Goal: Task Accomplishment & Management: Use online tool/utility

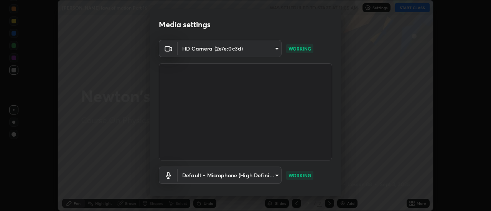
scroll to position [40, 0]
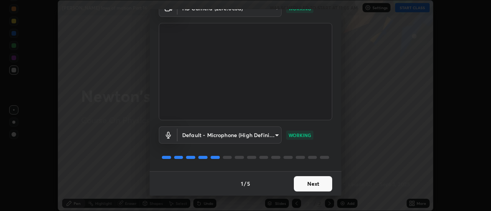
click at [314, 185] on button "Next" at bounding box center [313, 183] width 38 height 15
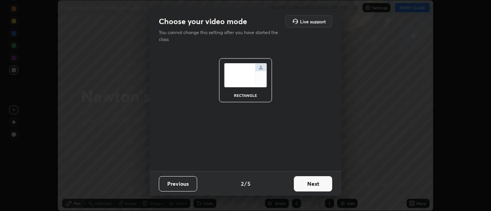
scroll to position [0, 0]
click at [310, 190] on button "Next" at bounding box center [313, 183] width 38 height 15
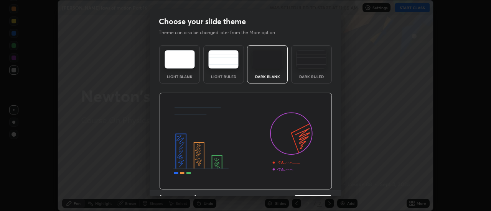
scroll to position [19, 0]
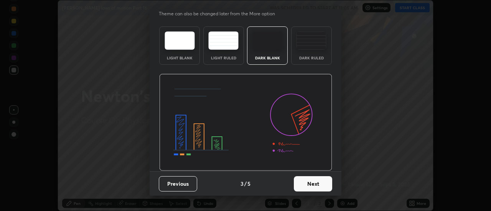
click at [306, 183] on button "Next" at bounding box center [313, 183] width 38 height 15
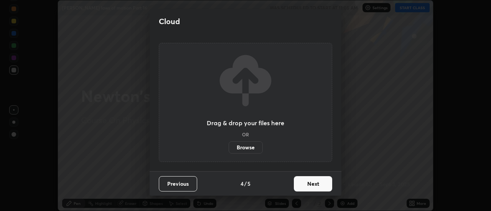
click at [307, 183] on button "Next" at bounding box center [313, 183] width 38 height 15
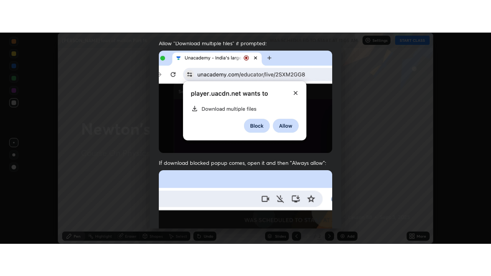
scroll to position [197, 0]
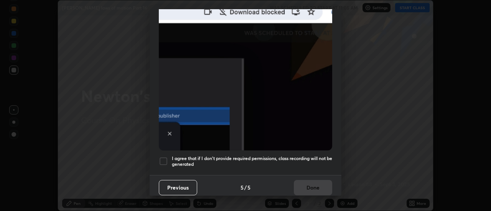
click at [231, 156] on h5 "I agree that if I don't provide required permissions, class recording will not …" at bounding box center [252, 162] width 160 height 12
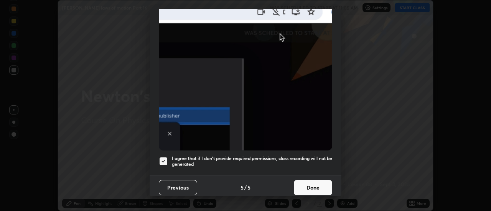
click at [303, 183] on button "Done" at bounding box center [313, 187] width 38 height 15
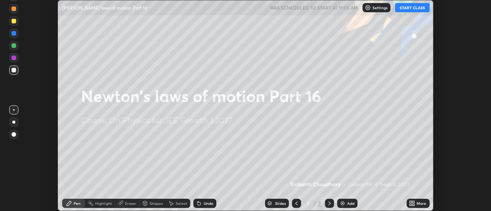
click at [407, 8] on button "START CLASS" at bounding box center [412, 7] width 35 height 9
click at [414, 205] on icon at bounding box center [414, 205] width 2 height 2
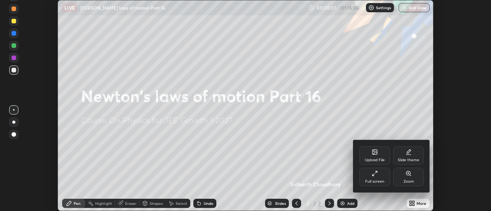
click at [378, 176] on div "Full screen" at bounding box center [374, 177] width 31 height 18
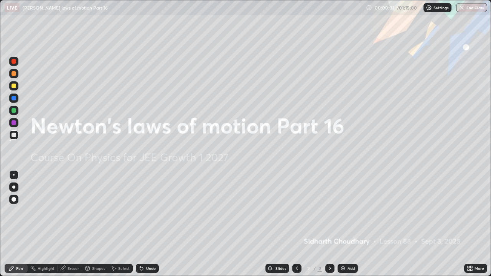
scroll to position [276, 491]
click at [350, 211] on div "Add" at bounding box center [351, 269] width 7 height 4
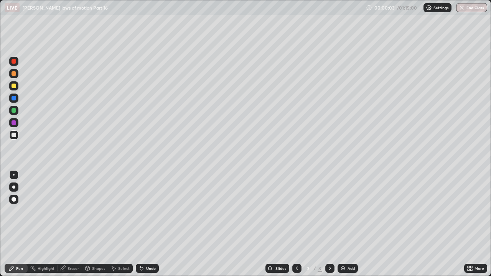
click at [14, 187] on div at bounding box center [13, 187] width 3 height 3
click at [14, 134] on div at bounding box center [14, 135] width 5 height 5
click at [15, 74] on div at bounding box center [14, 73] width 5 height 5
click at [15, 97] on div at bounding box center [14, 98] width 5 height 5
click at [12, 74] on div at bounding box center [14, 73] width 5 height 5
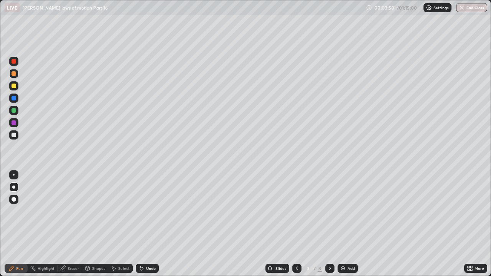
click at [13, 87] on div at bounding box center [14, 86] width 5 height 5
click at [68, 211] on div "Eraser" at bounding box center [74, 269] width 12 height 4
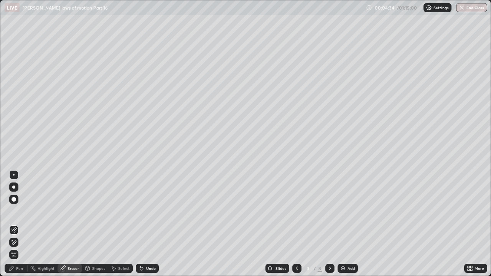
click at [20, 211] on div "Pen" at bounding box center [19, 269] width 7 height 4
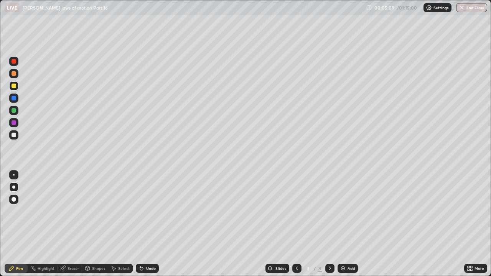
click at [15, 75] on div at bounding box center [14, 73] width 5 height 5
click at [13, 111] on div at bounding box center [14, 110] width 5 height 5
click at [13, 135] on div at bounding box center [14, 135] width 5 height 5
click at [344, 211] on img at bounding box center [343, 268] width 6 height 6
click at [15, 135] on div at bounding box center [14, 135] width 5 height 5
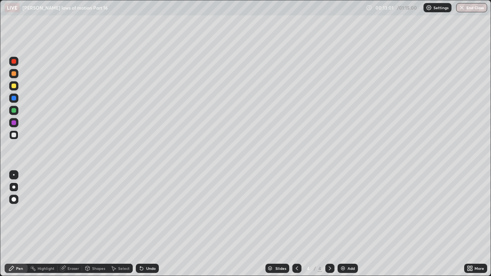
click at [14, 187] on div at bounding box center [13, 187] width 3 height 3
click at [14, 75] on div at bounding box center [14, 73] width 5 height 5
click at [15, 85] on div at bounding box center [14, 86] width 5 height 5
click at [13, 74] on div at bounding box center [14, 73] width 5 height 5
click at [347, 211] on div "Add" at bounding box center [348, 268] width 20 height 9
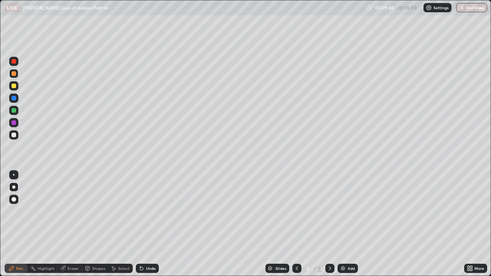
click at [15, 133] on div at bounding box center [14, 135] width 5 height 5
click at [13, 86] on div at bounding box center [14, 86] width 5 height 5
click at [15, 74] on div at bounding box center [14, 73] width 5 height 5
click at [15, 135] on div at bounding box center [14, 135] width 5 height 5
click at [15, 134] on div at bounding box center [14, 135] width 5 height 5
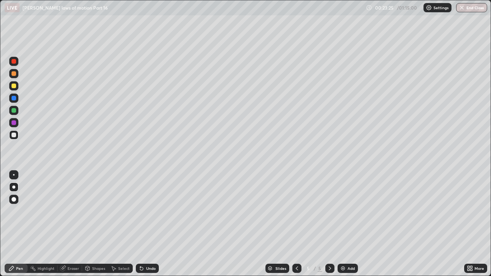
click at [13, 74] on div at bounding box center [14, 73] width 5 height 5
click at [14, 74] on div at bounding box center [14, 73] width 5 height 5
click at [14, 87] on div at bounding box center [14, 86] width 5 height 5
click at [339, 211] on div "Add" at bounding box center [348, 268] width 20 height 9
click at [13, 134] on div at bounding box center [14, 135] width 5 height 5
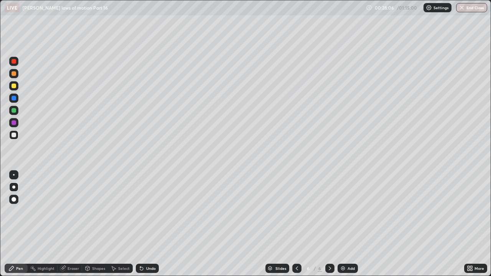
click at [14, 86] on div at bounding box center [14, 86] width 5 height 5
click at [13, 74] on div at bounding box center [14, 73] width 5 height 5
click at [14, 134] on div at bounding box center [14, 135] width 5 height 5
click at [14, 133] on div at bounding box center [14, 135] width 5 height 5
click at [14, 84] on div at bounding box center [14, 86] width 5 height 5
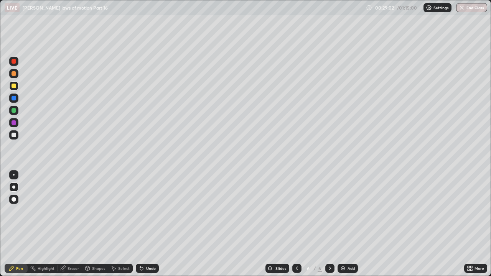
click at [15, 74] on div at bounding box center [14, 73] width 5 height 5
click at [14, 87] on div at bounding box center [14, 86] width 5 height 5
click at [14, 99] on div at bounding box center [14, 98] width 5 height 5
click at [14, 86] on div at bounding box center [14, 86] width 5 height 5
click at [346, 211] on div "Add" at bounding box center [348, 268] width 20 height 9
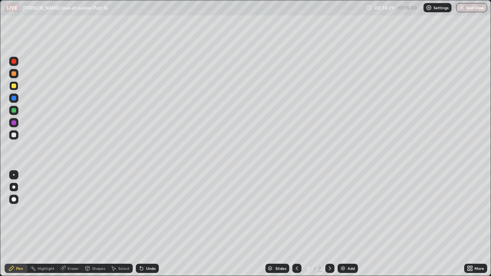
click at [14, 135] on div at bounding box center [14, 135] width 5 height 5
click at [15, 84] on div at bounding box center [14, 86] width 5 height 5
click at [341, 211] on img at bounding box center [343, 268] width 6 height 6
click at [11, 135] on div at bounding box center [13, 134] width 9 height 9
click at [14, 87] on div at bounding box center [14, 86] width 5 height 5
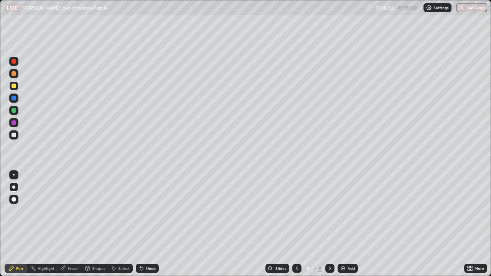
click at [149, 211] on div "Undo" at bounding box center [151, 269] width 10 height 4
click at [14, 74] on div at bounding box center [14, 73] width 5 height 5
click at [14, 134] on div at bounding box center [14, 135] width 5 height 5
click at [14, 87] on div at bounding box center [14, 86] width 5 height 5
click at [14, 73] on div at bounding box center [14, 73] width 5 height 5
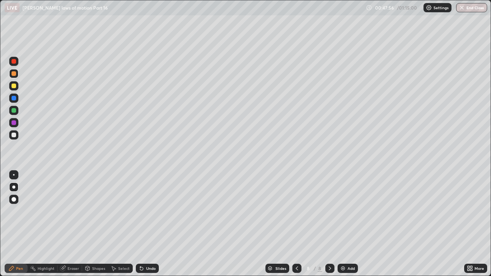
click at [348, 211] on div "Add" at bounding box center [351, 269] width 7 height 4
click at [16, 134] on div at bounding box center [14, 135] width 5 height 5
click at [13, 73] on div at bounding box center [14, 73] width 5 height 5
click at [15, 86] on div at bounding box center [14, 86] width 5 height 5
click at [14, 99] on div at bounding box center [14, 98] width 5 height 5
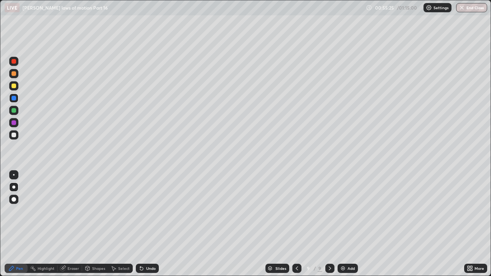
click at [348, 211] on div "Add" at bounding box center [348, 268] width 20 height 9
click at [15, 135] on div at bounding box center [14, 135] width 5 height 5
click at [13, 75] on div at bounding box center [14, 73] width 5 height 5
click at [148, 211] on div "Undo" at bounding box center [147, 268] width 23 height 9
click at [147, 211] on div "Undo" at bounding box center [147, 268] width 23 height 9
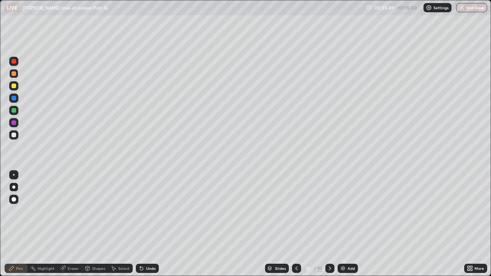
click at [149, 211] on div "Undo" at bounding box center [147, 268] width 23 height 9
click at [15, 87] on div at bounding box center [14, 86] width 5 height 5
click at [14, 74] on div at bounding box center [14, 73] width 5 height 5
click at [13, 87] on div at bounding box center [14, 86] width 5 height 5
click at [13, 75] on div at bounding box center [14, 73] width 5 height 5
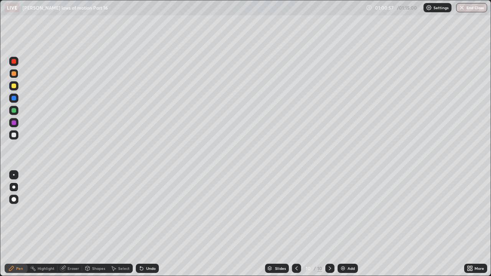
click at [13, 87] on div at bounding box center [14, 86] width 5 height 5
click at [14, 74] on div at bounding box center [14, 73] width 5 height 5
click at [13, 98] on div at bounding box center [14, 98] width 5 height 5
click at [14, 75] on div at bounding box center [14, 73] width 5 height 5
click at [342, 211] on img at bounding box center [343, 268] width 6 height 6
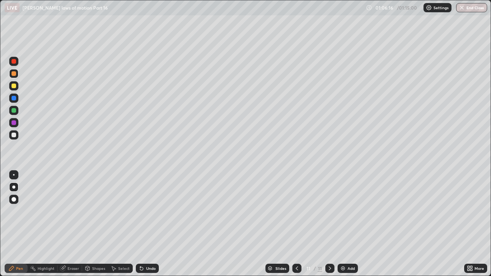
click at [15, 133] on div at bounding box center [14, 135] width 5 height 5
click at [13, 84] on div at bounding box center [14, 86] width 5 height 5
click at [13, 135] on div at bounding box center [14, 135] width 5 height 5
click at [13, 75] on div at bounding box center [14, 73] width 5 height 5
click at [470, 9] on button "End Class" at bounding box center [472, 7] width 30 height 9
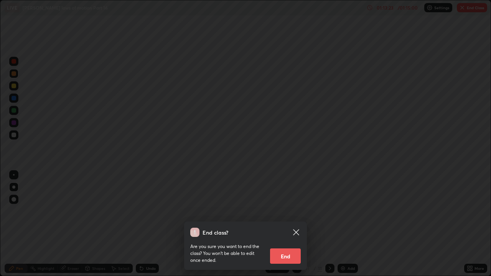
click at [290, 211] on button "End" at bounding box center [285, 256] width 31 height 15
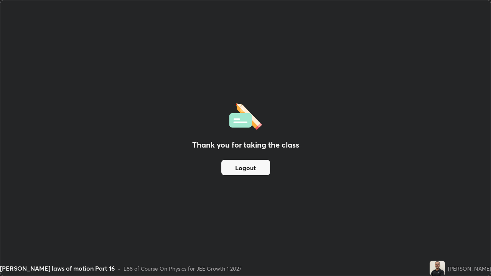
click at [398, 134] on div "Thank you for taking the class Logout" at bounding box center [245, 137] width 490 height 275
